Goal: Task Accomplishment & Management: Use online tool/utility

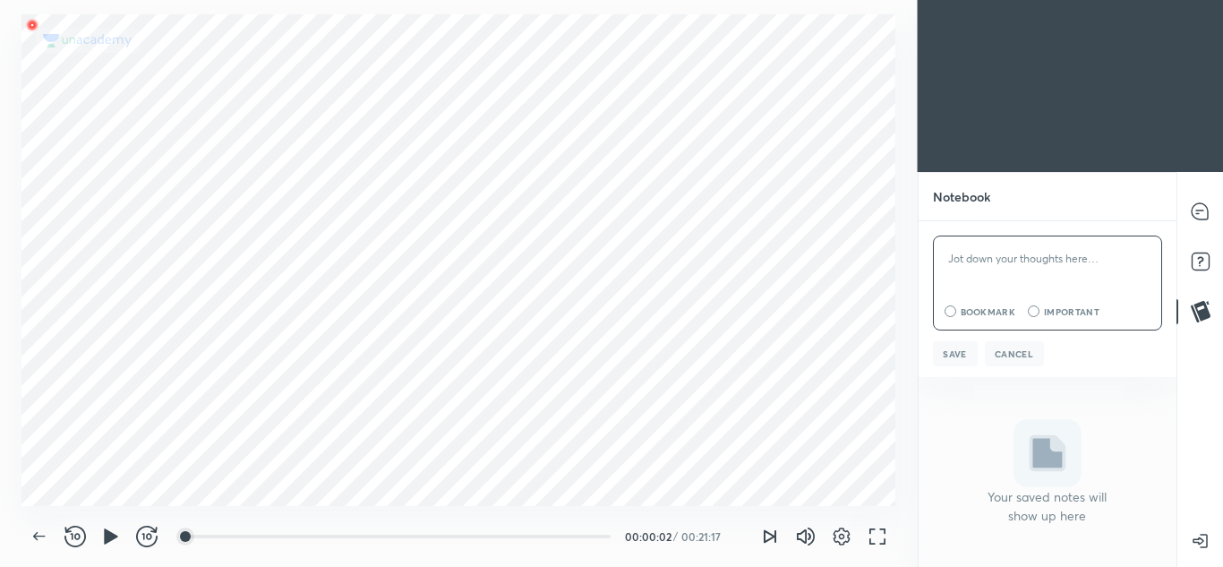
scroll to position [89067, 88669]
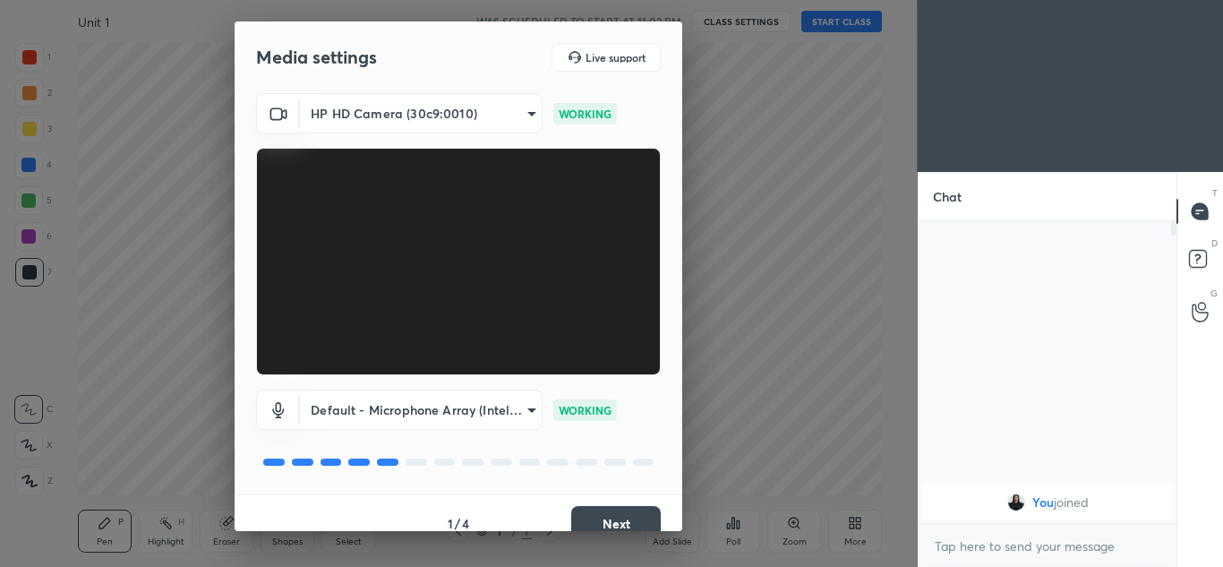
scroll to position [21, 0]
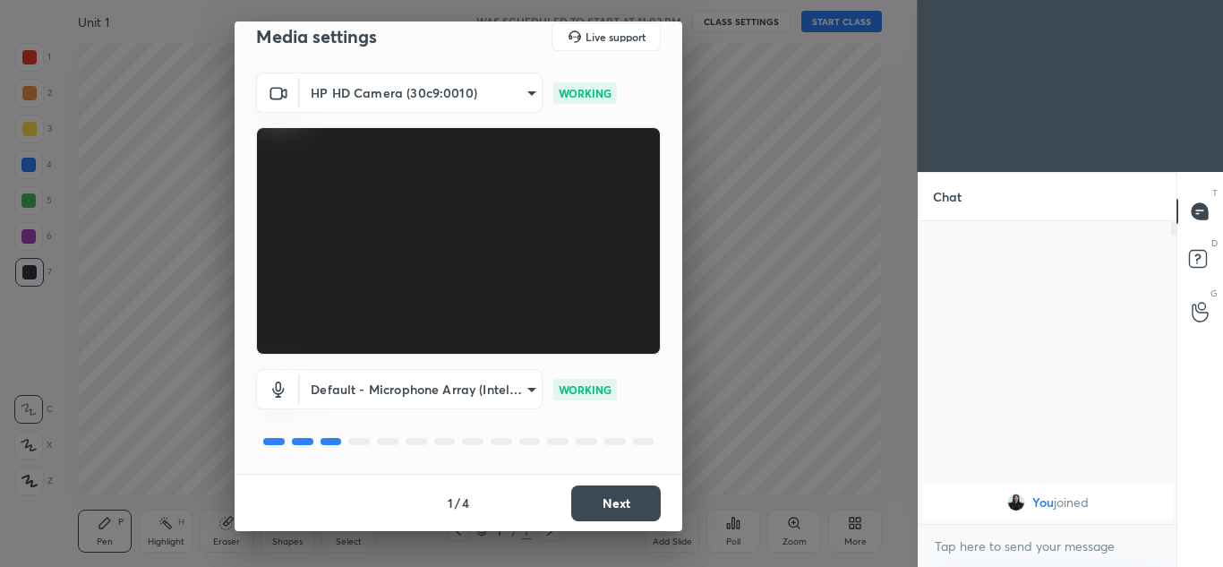
click at [579, 495] on button "Next" at bounding box center [616, 503] width 90 height 36
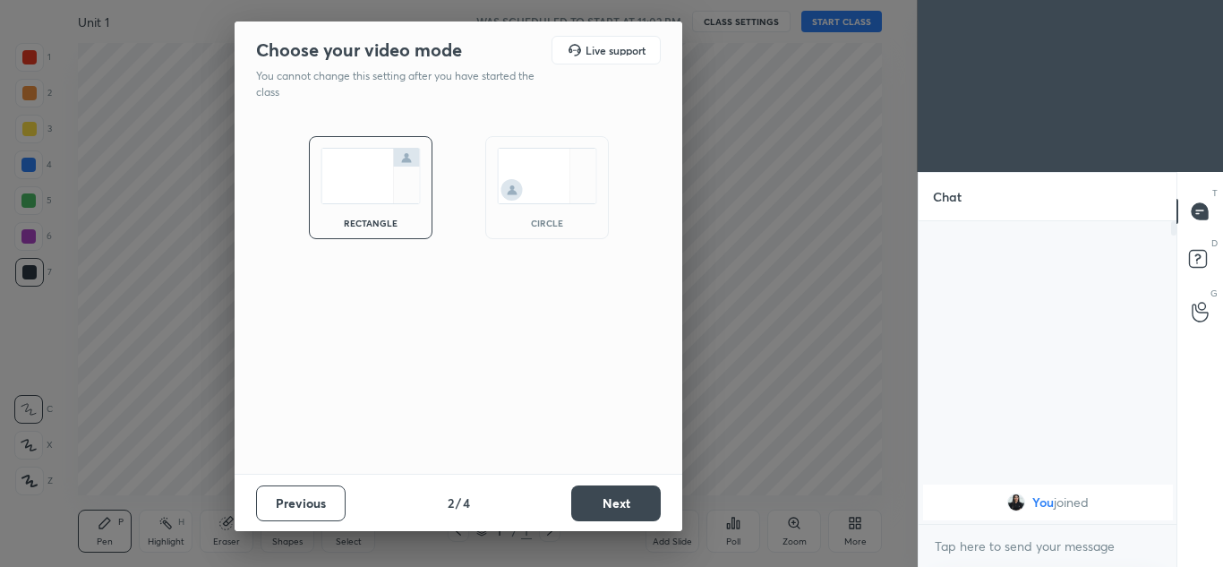
scroll to position [0, 0]
click at [558, 173] on img at bounding box center [547, 176] width 100 height 56
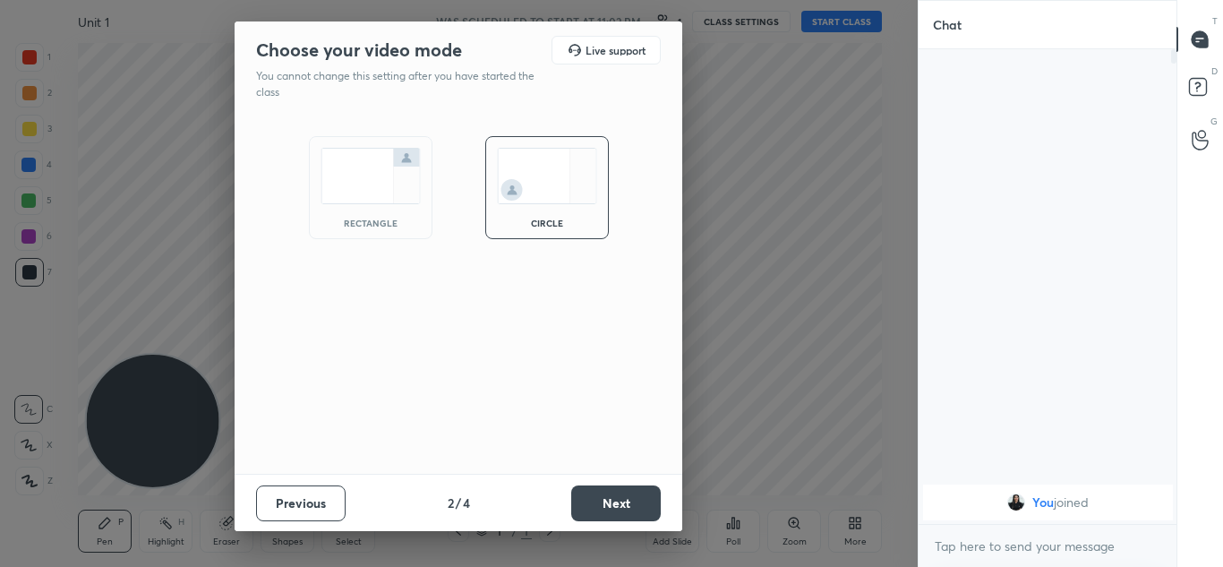
click at [638, 514] on button "Next" at bounding box center [616, 503] width 90 height 36
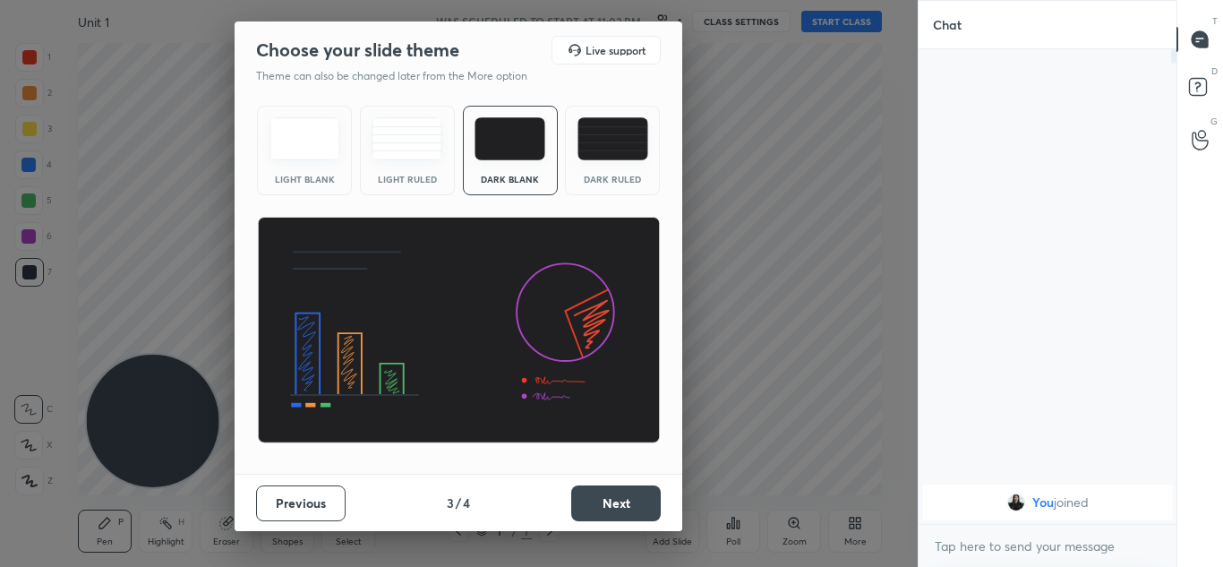
click at [638, 514] on button "Next" at bounding box center [616, 503] width 90 height 36
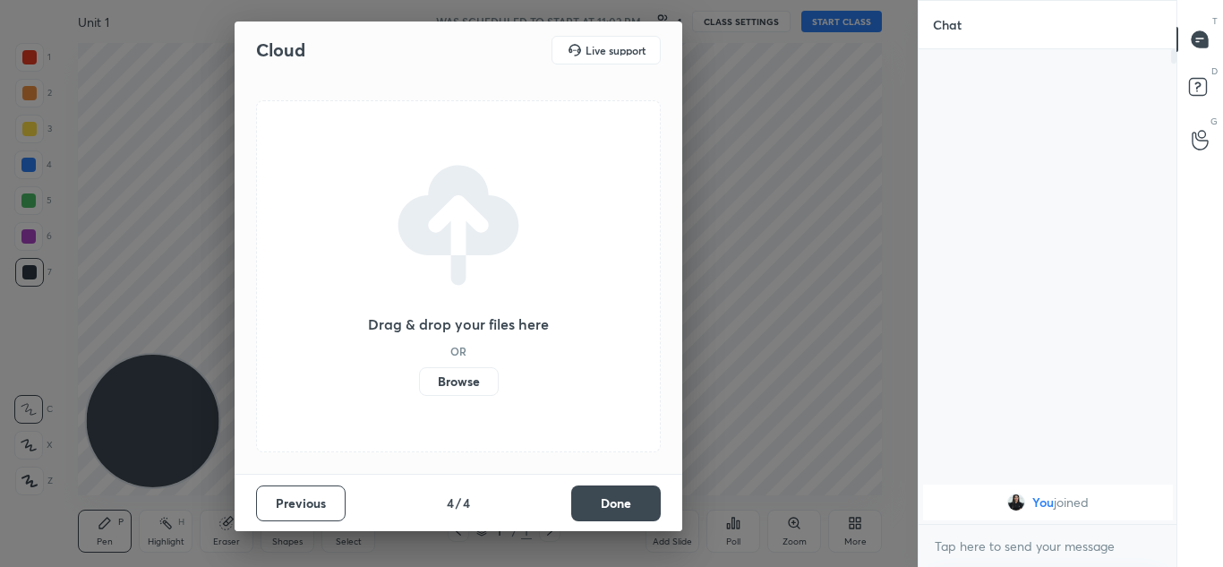
click at [638, 514] on button "Done" at bounding box center [616, 503] width 90 height 36
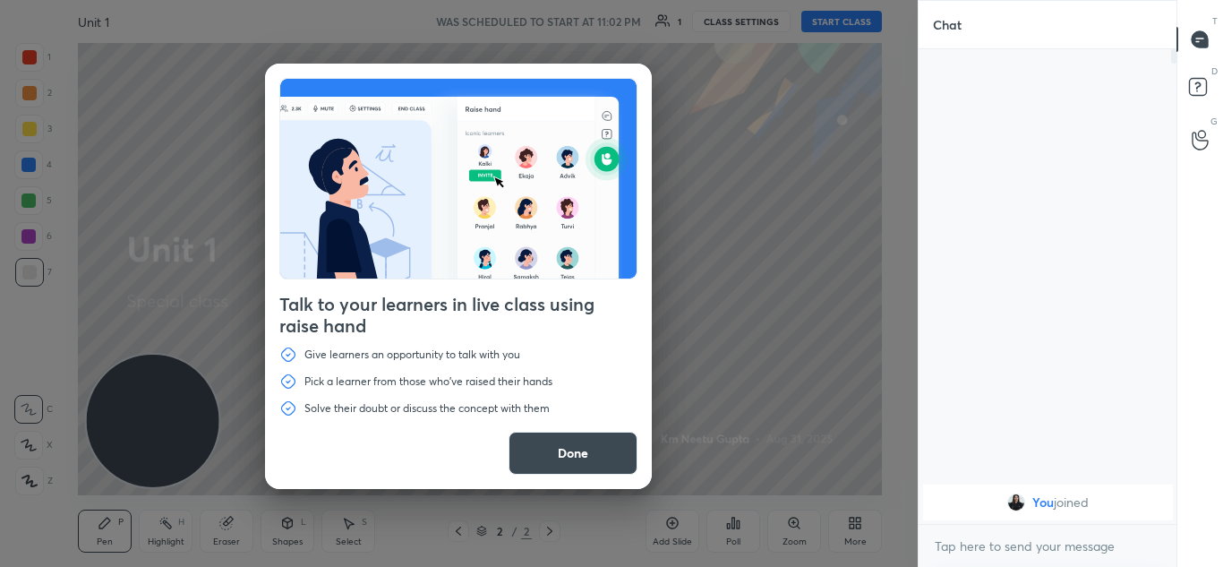
click at [596, 451] on button "Done" at bounding box center [573, 453] width 129 height 43
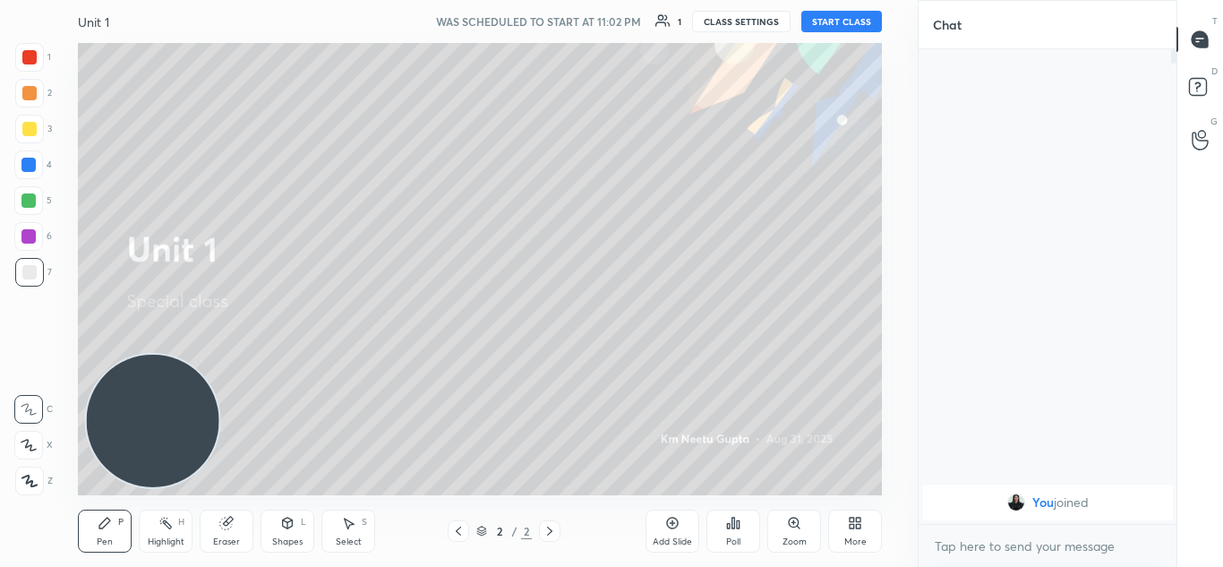
click at [853, 21] on button "START CLASS" at bounding box center [842, 21] width 81 height 21
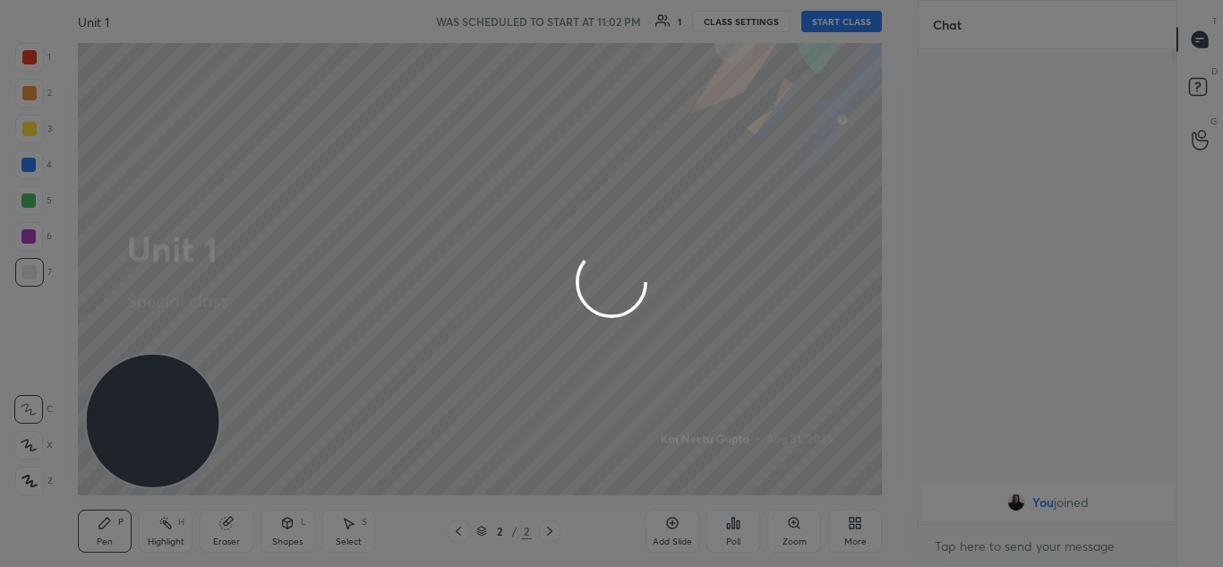
type textarea "x"
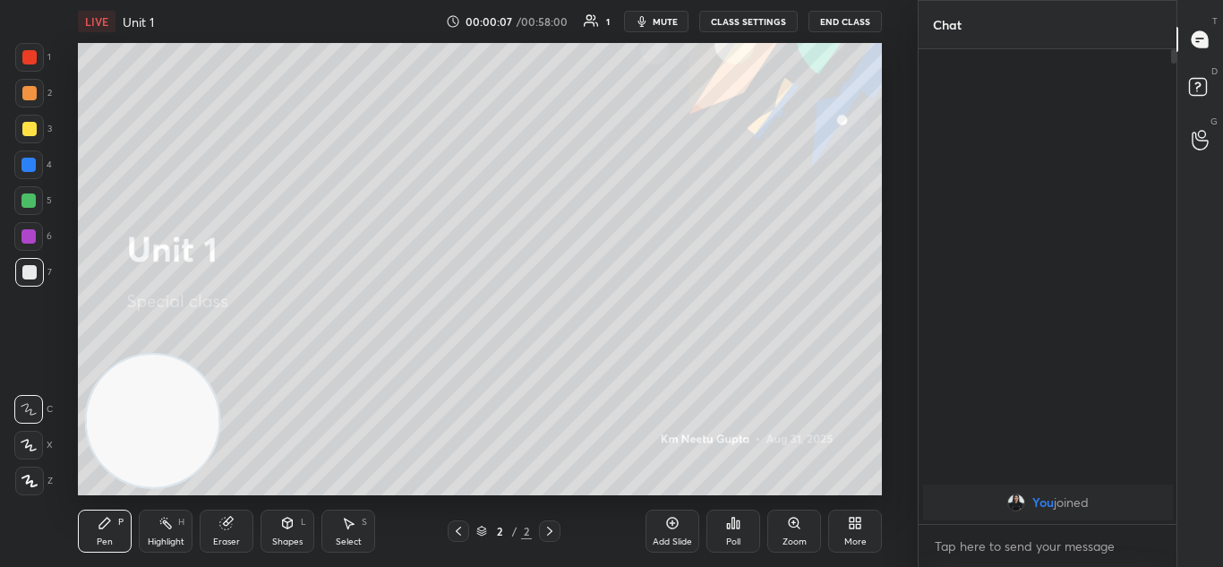
click at [682, 24] on button "mute" at bounding box center [656, 21] width 64 height 21
